Goal: Task Accomplishment & Management: Complete application form

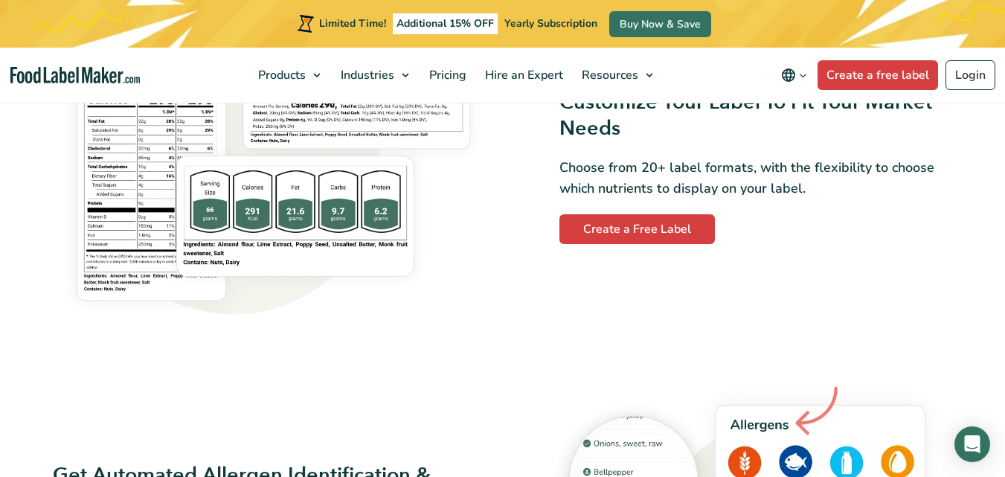
scroll to position [1265, 0]
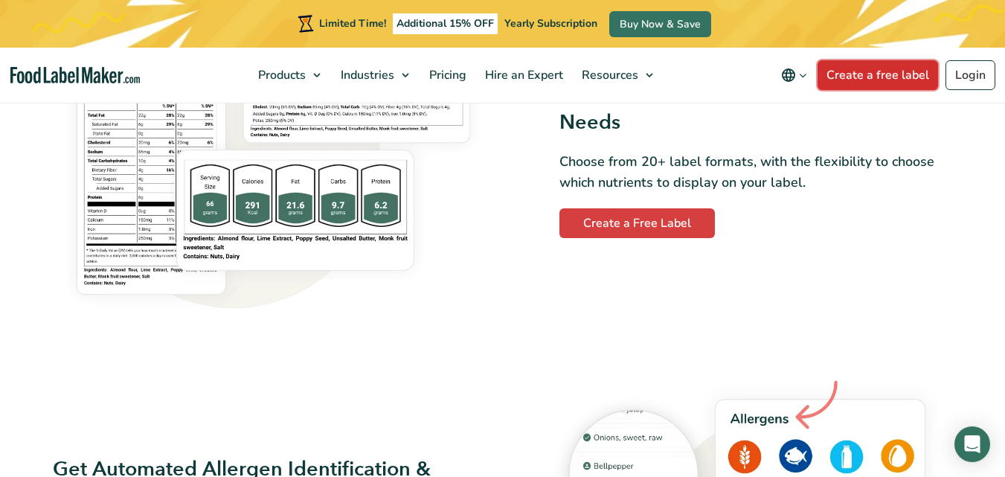
click at [856, 85] on link "Create a free label" at bounding box center [878, 75] width 121 height 30
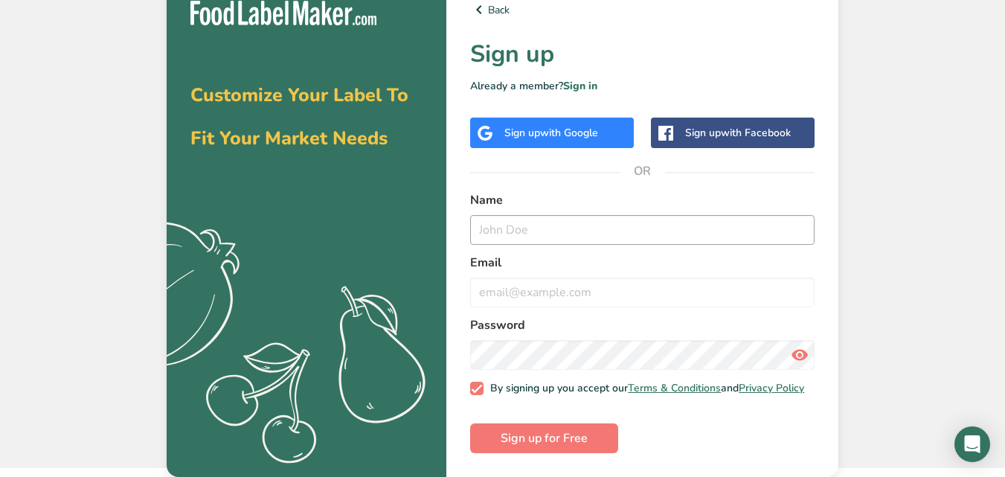
scroll to position [22, 0]
click at [583, 139] on div "Sign up with Google" at bounding box center [552, 133] width 164 height 31
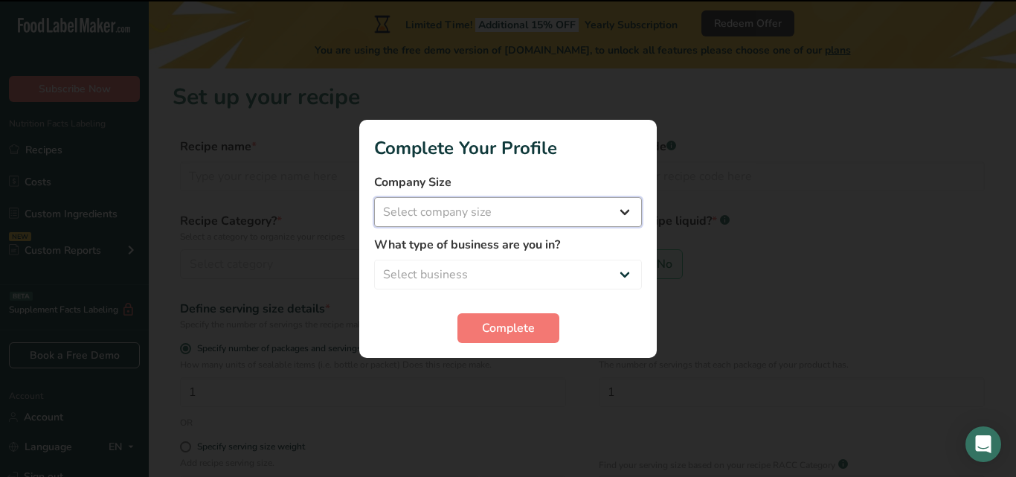
click at [405, 205] on select "Select company size Fewer than 10 Employees 10 to 50 Employees 51 to 500 Employ…" at bounding box center [508, 212] width 268 height 30
select select "1"
click at [374, 197] on select "Select company size Fewer than 10 Employees 10 to 50 Employees 51 to 500 Employ…" at bounding box center [508, 212] width 268 height 30
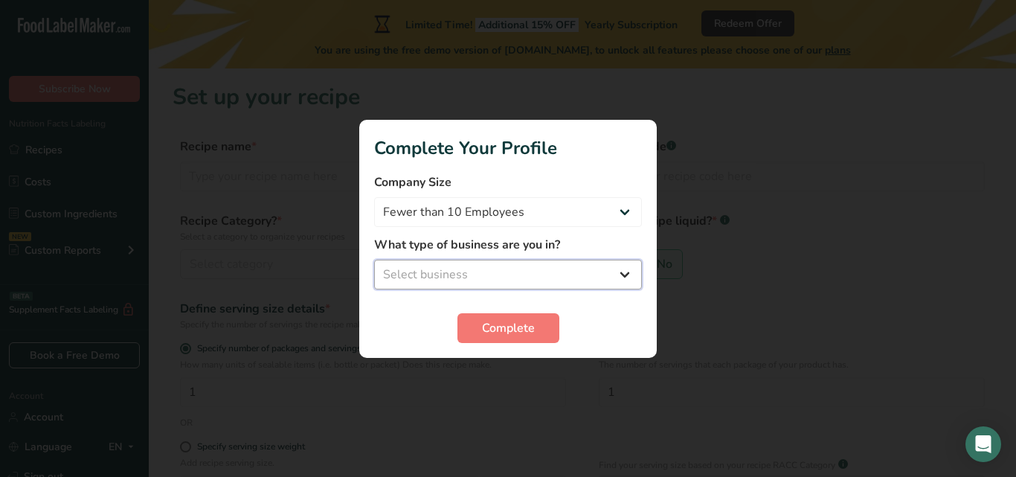
click at [456, 280] on select "Select business Packaged Food Manufacturer Restaurant & Cafe Bakery Meal Plans …" at bounding box center [508, 275] width 268 height 30
select select "1"
click at [374, 260] on select "Select business Packaged Food Manufacturer Restaurant & Cafe Bakery Meal Plans …" at bounding box center [508, 275] width 268 height 30
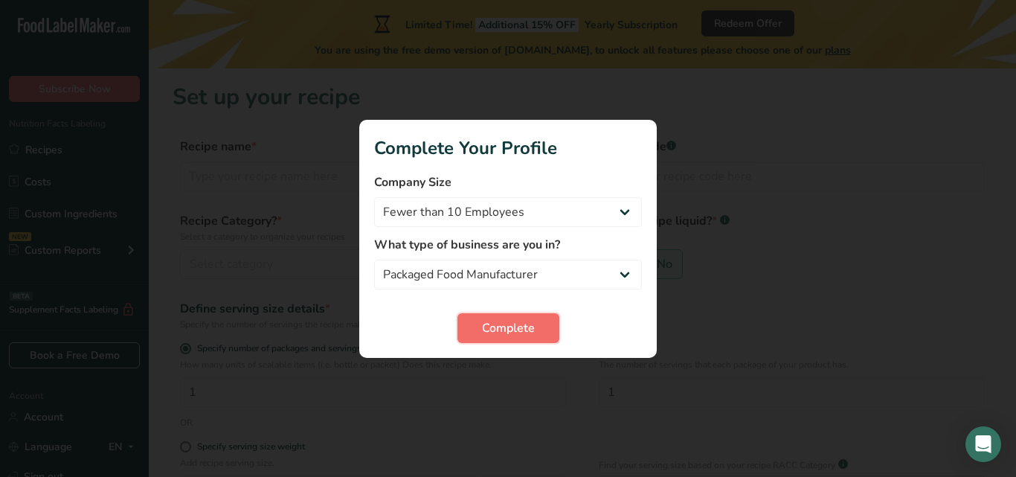
click at [494, 326] on span "Complete" at bounding box center [508, 328] width 53 height 18
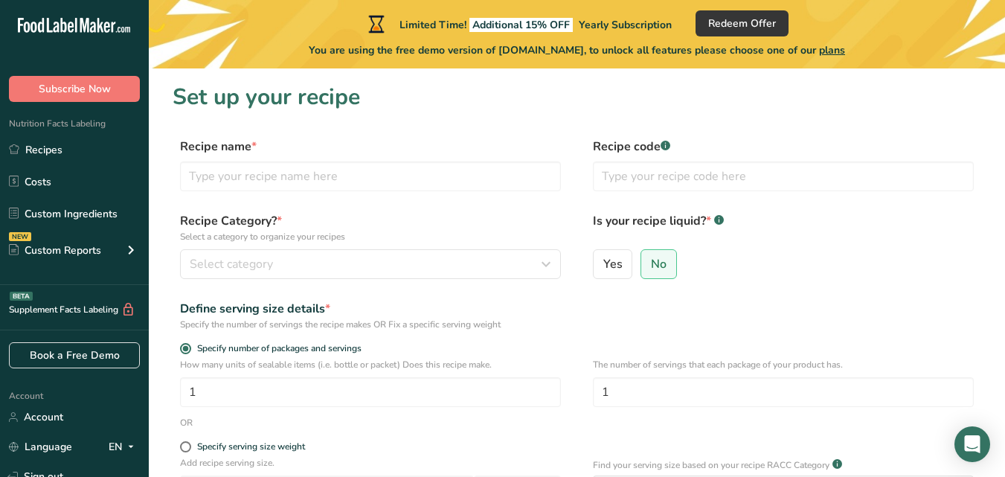
drag, startPoint x: 519, startPoint y: 349, endPoint x: 526, endPoint y: 335, distance: 15.6
click at [521, 347] on label "Specify number of packages and servings" at bounding box center [370, 348] width 381 height 11
click at [190, 347] on input "Specify number of packages and servings" at bounding box center [185, 349] width 10 height 10
